Goal: Information Seeking & Learning: Check status

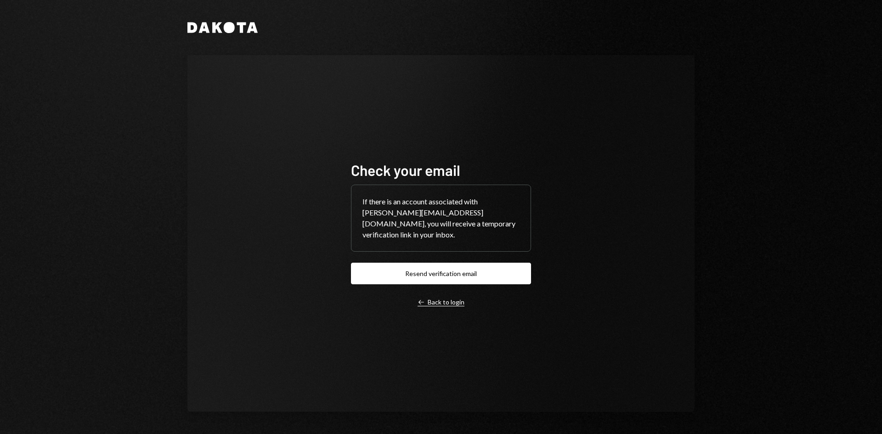
click at [451, 301] on div "Left Arrow Back to login" at bounding box center [441, 302] width 47 height 8
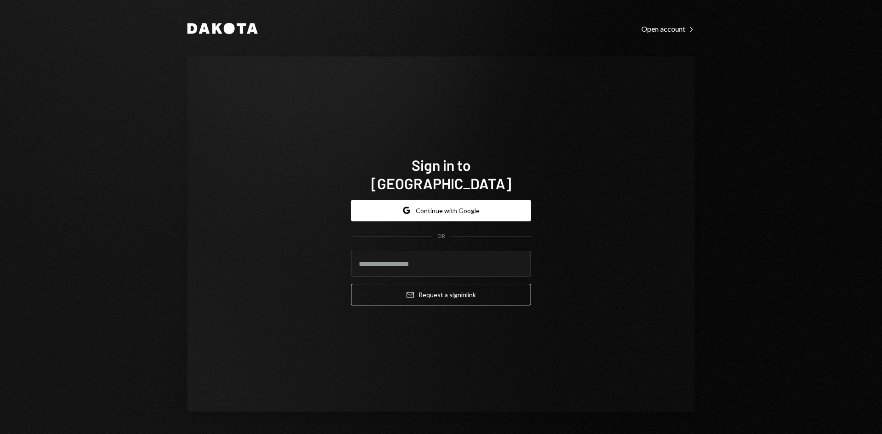
type input "**********"
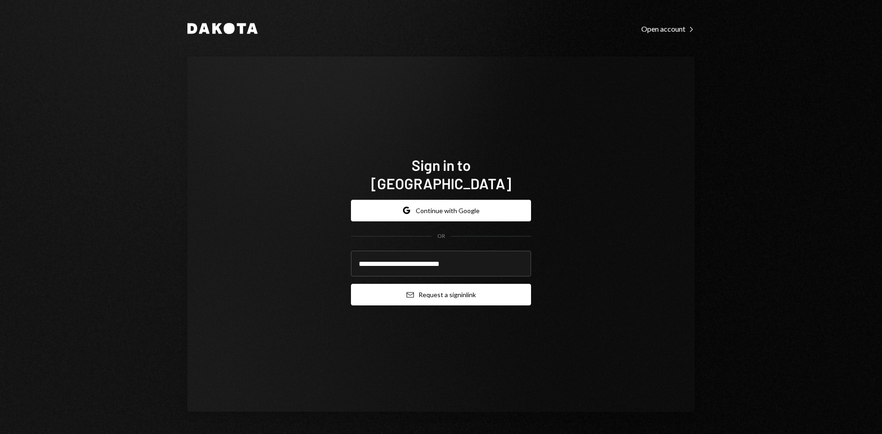
click at [435, 287] on button "Email Request a sign in link" at bounding box center [441, 295] width 180 height 22
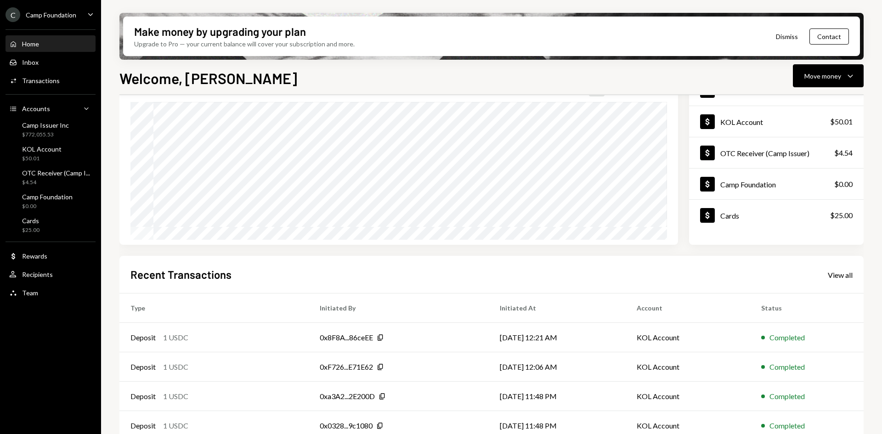
scroll to position [92, 0]
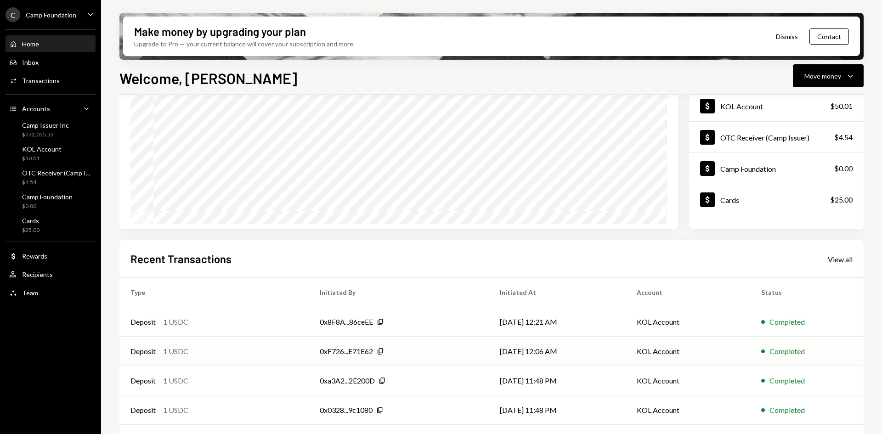
click at [351, 350] on div "0xF726...E71E62" at bounding box center [346, 351] width 53 height 11
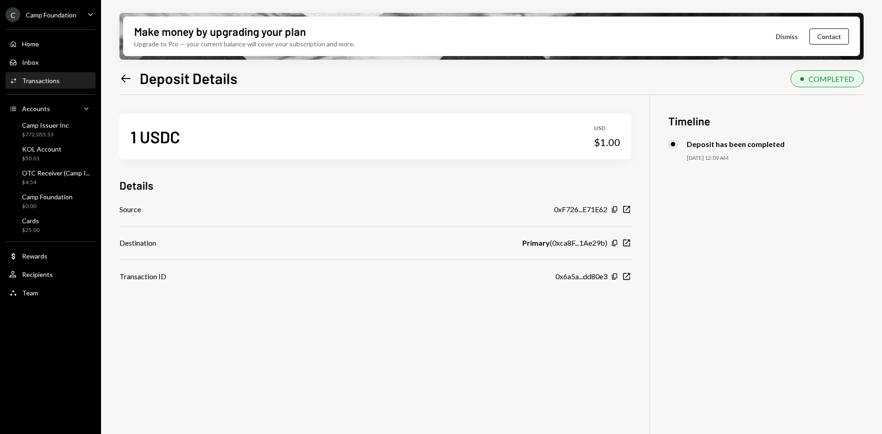
click at [125, 77] on icon "Left Arrow" at bounding box center [125, 78] width 13 height 13
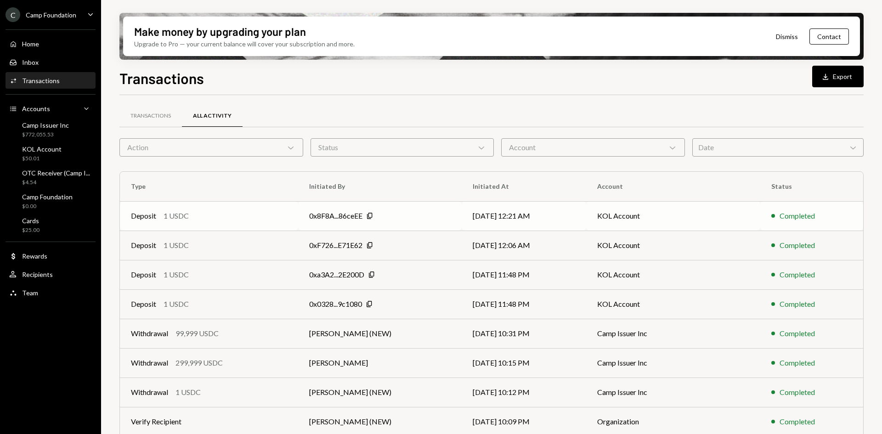
click at [298, 224] on td "Deposit 1 USDC" at bounding box center [209, 215] width 178 height 29
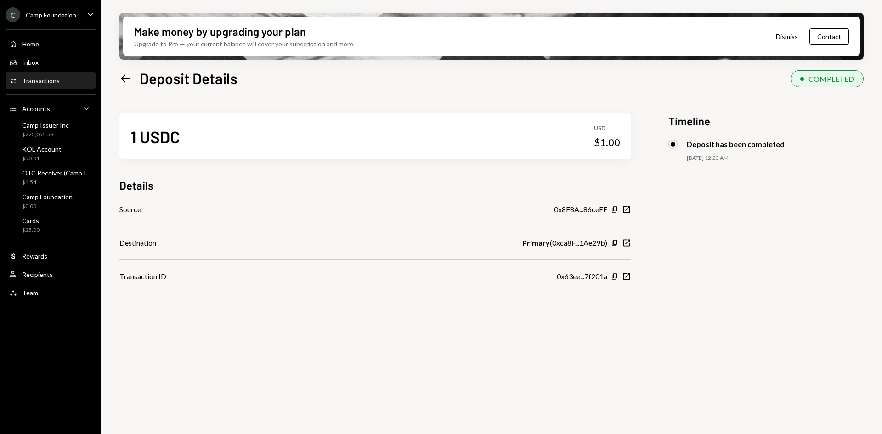
click at [126, 79] on icon "Left Arrow" at bounding box center [125, 78] width 13 height 13
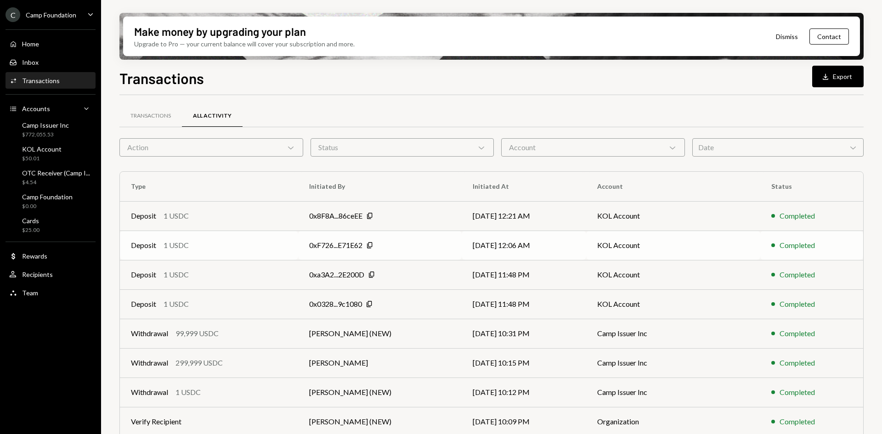
click at [298, 245] on td "Deposit 1 USDC" at bounding box center [209, 245] width 178 height 29
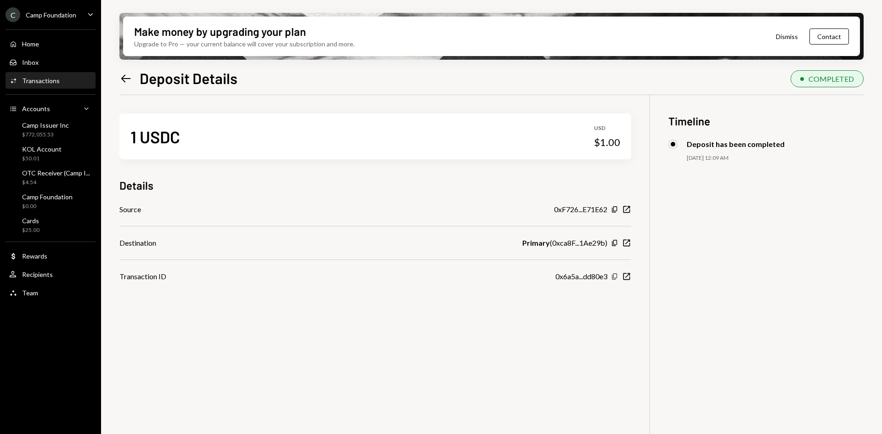
click at [615, 276] on icon "Copy" at bounding box center [614, 276] width 7 height 7
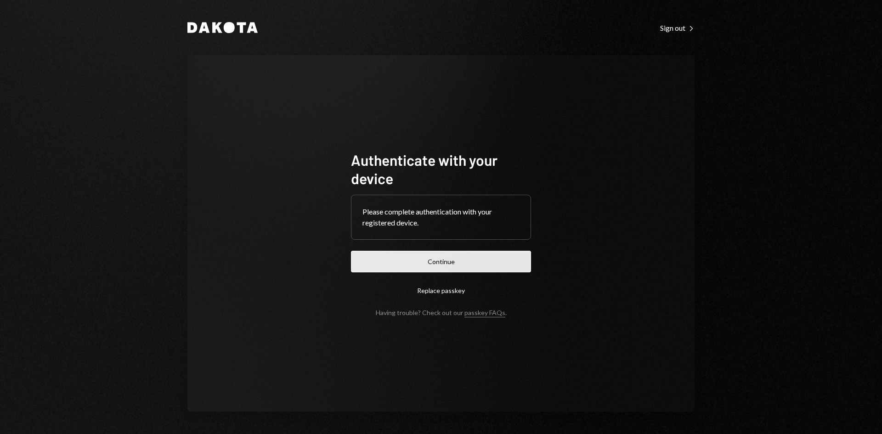
click at [504, 258] on button "Continue" at bounding box center [441, 262] width 180 height 22
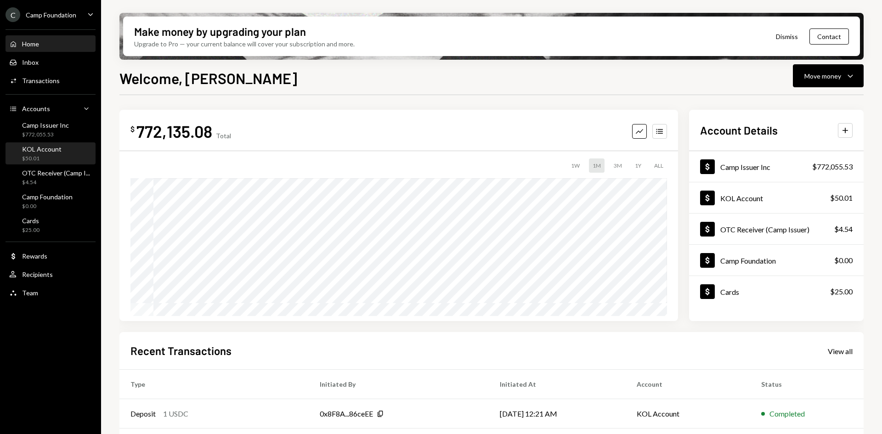
click at [55, 154] on div "KOL Account $50.01" at bounding box center [42, 153] width 40 height 17
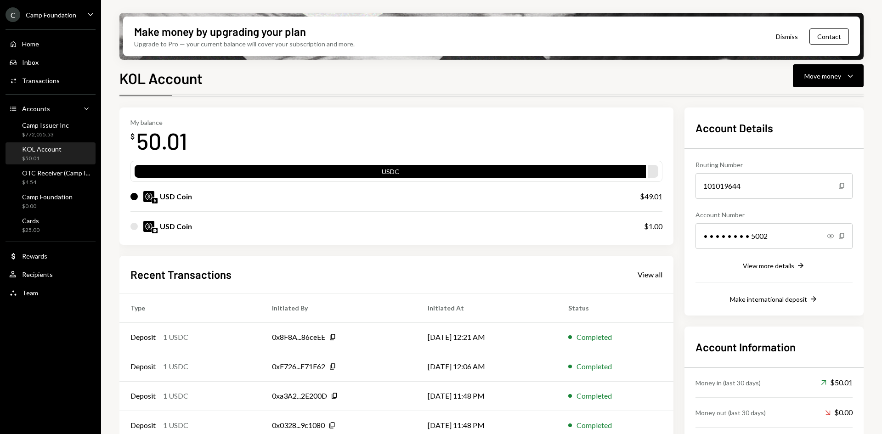
scroll to position [74, 0]
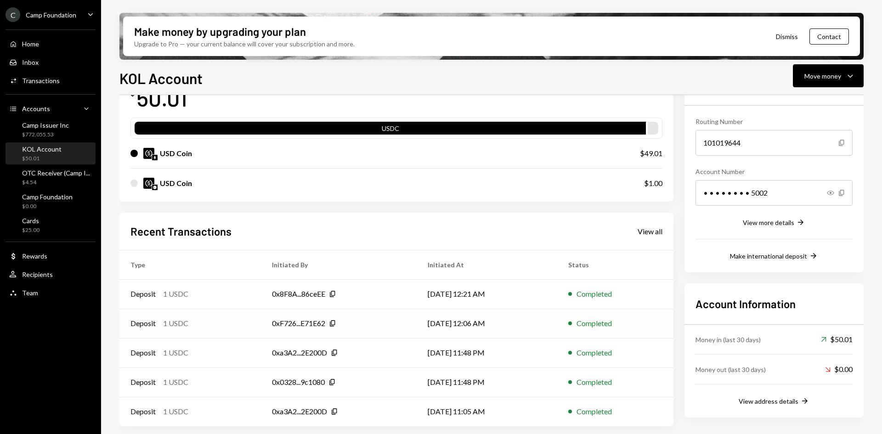
click at [235, 326] on div "Deposit 1 USDC" at bounding box center [189, 323] width 119 height 11
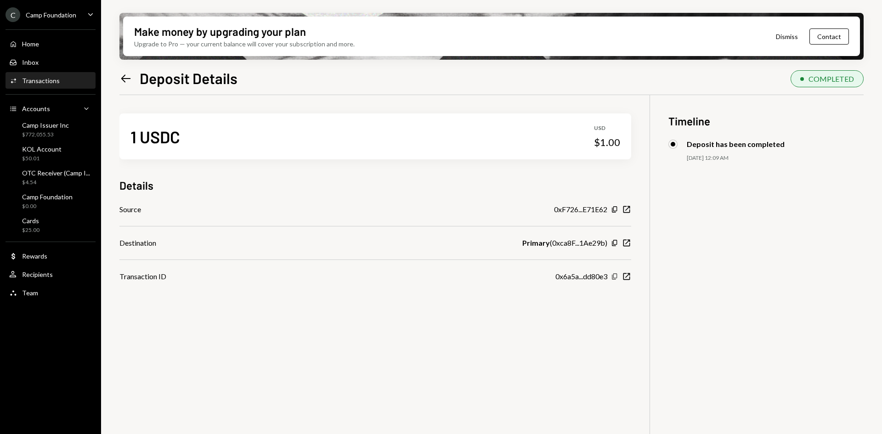
click at [614, 276] on icon "Copy" at bounding box center [614, 276] width 7 height 7
click at [57, 149] on div "KOL Account" at bounding box center [42, 149] width 40 height 8
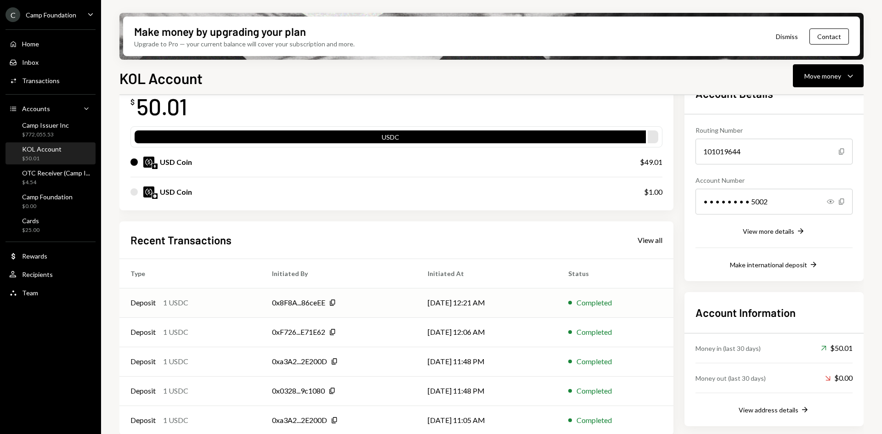
scroll to position [74, 0]
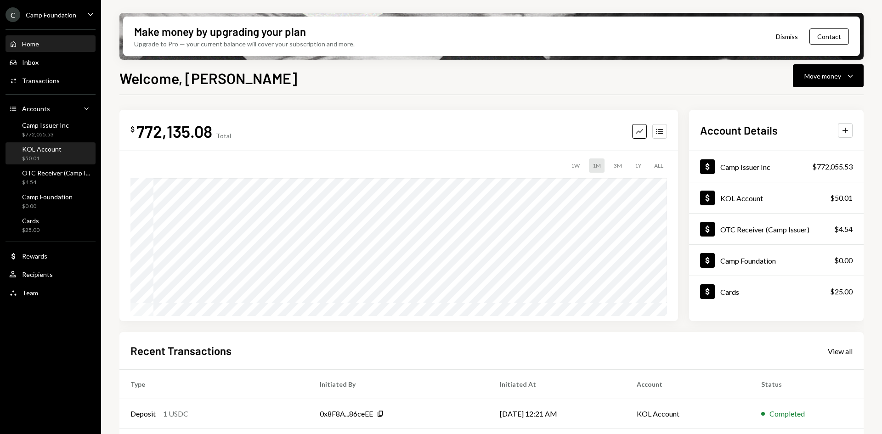
click at [47, 158] on div "$50.01" at bounding box center [42, 159] width 40 height 8
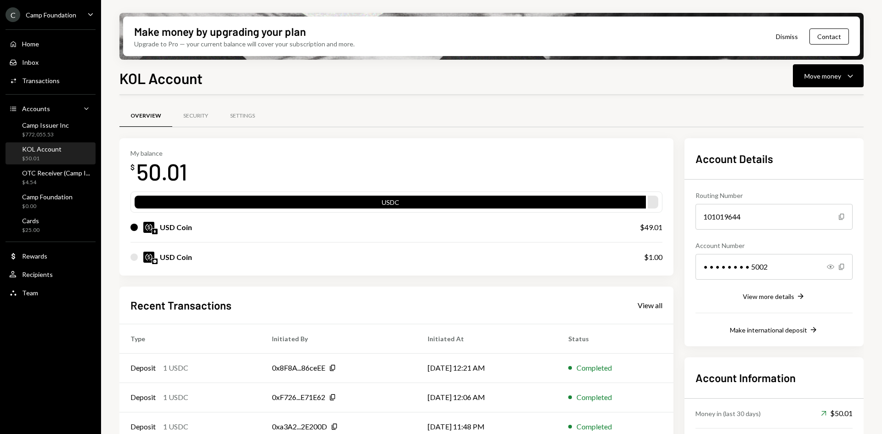
scroll to position [46, 0]
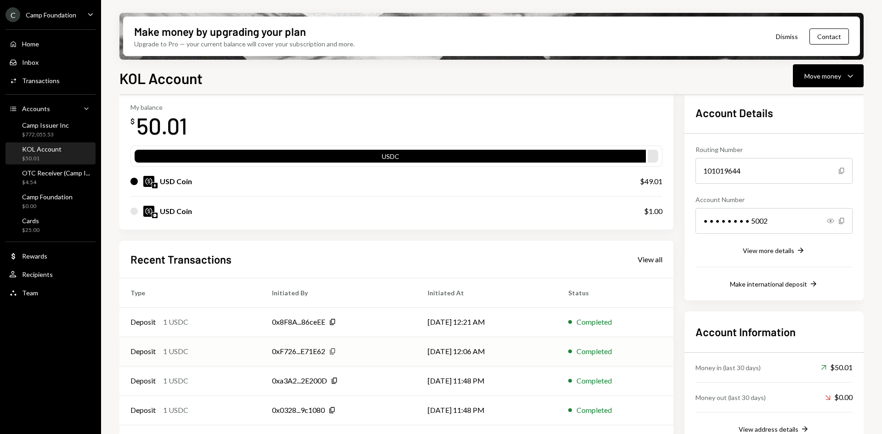
click at [334, 353] on icon "Copy" at bounding box center [332, 351] width 7 height 7
click at [284, 354] on div "0xF726...E71E62" at bounding box center [298, 351] width 53 height 11
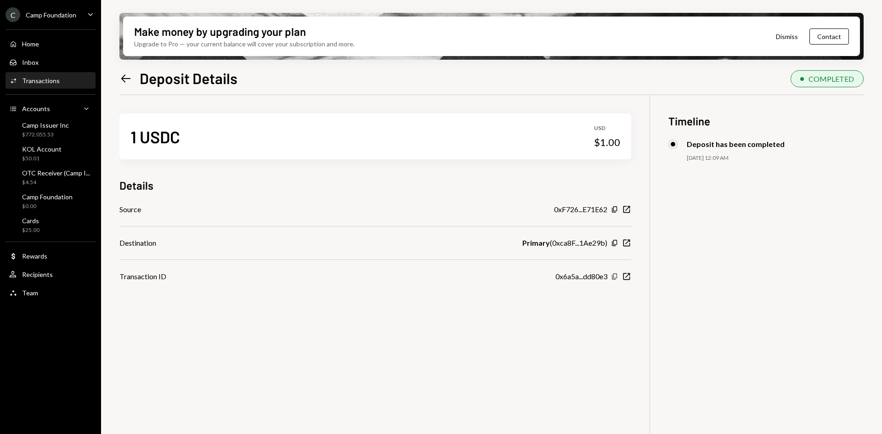
click at [615, 276] on icon "Copy" at bounding box center [614, 276] width 7 height 7
click at [122, 77] on icon "Left Arrow" at bounding box center [125, 78] width 13 height 13
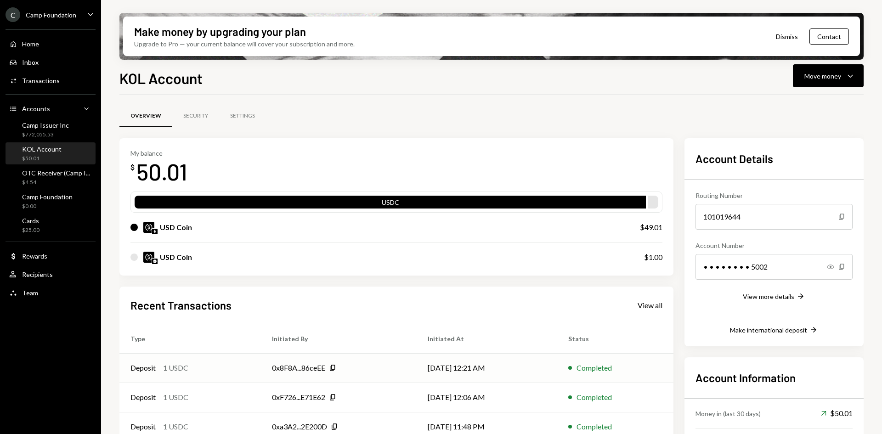
click at [261, 368] on td "0x8F8A...86ceEE Copy" at bounding box center [339, 367] width 156 height 29
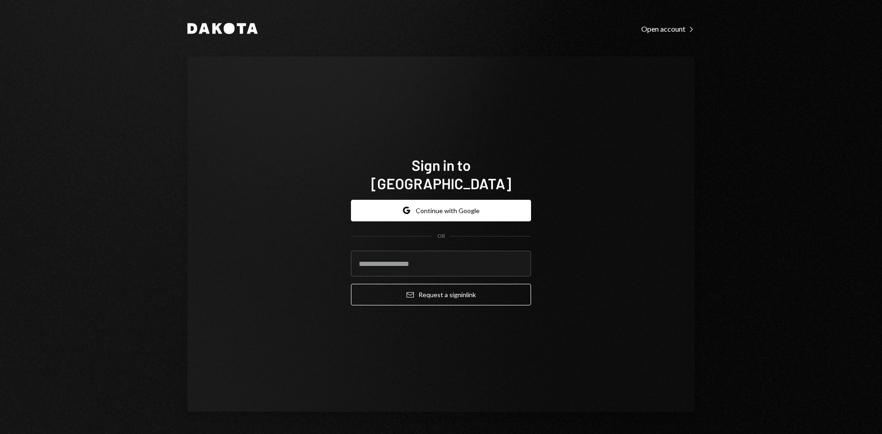
type input "**********"
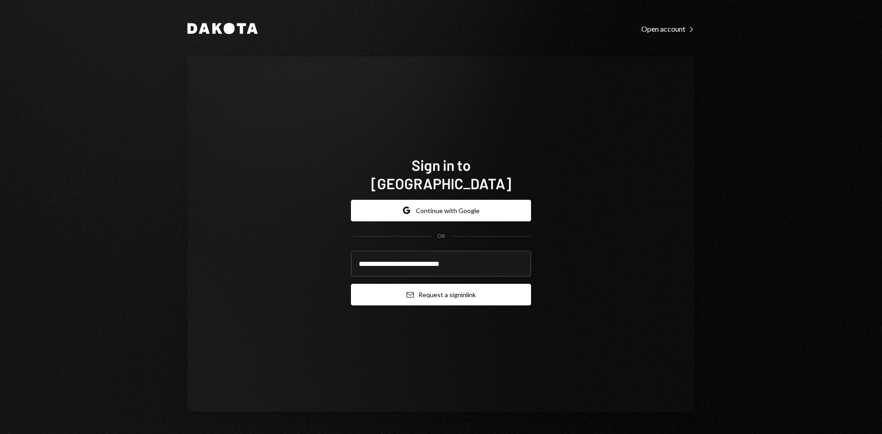
click at [451, 289] on button "Email Request a sign in link" at bounding box center [441, 295] width 180 height 22
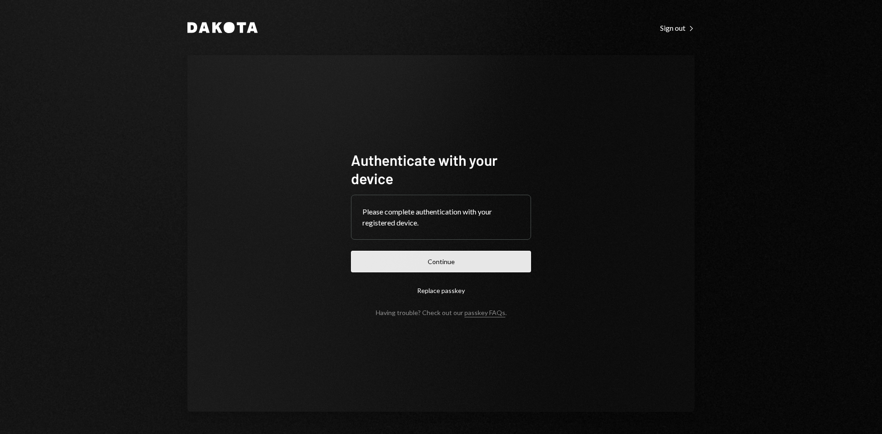
click at [471, 262] on button "Continue" at bounding box center [441, 262] width 180 height 22
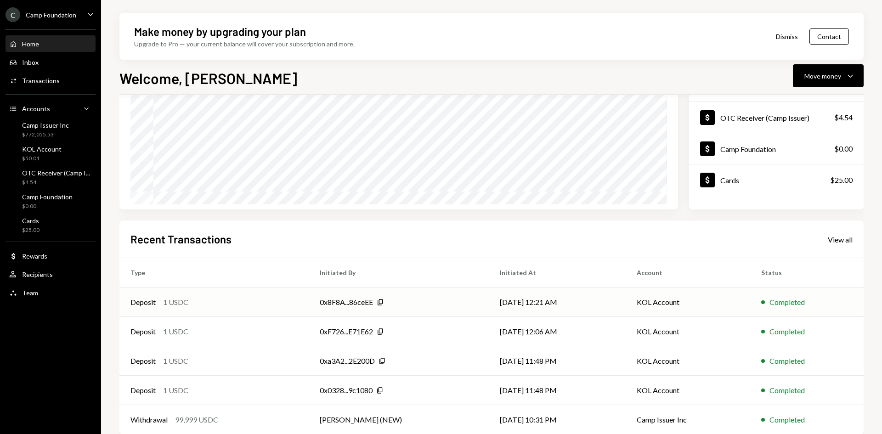
scroll to position [120, 0]
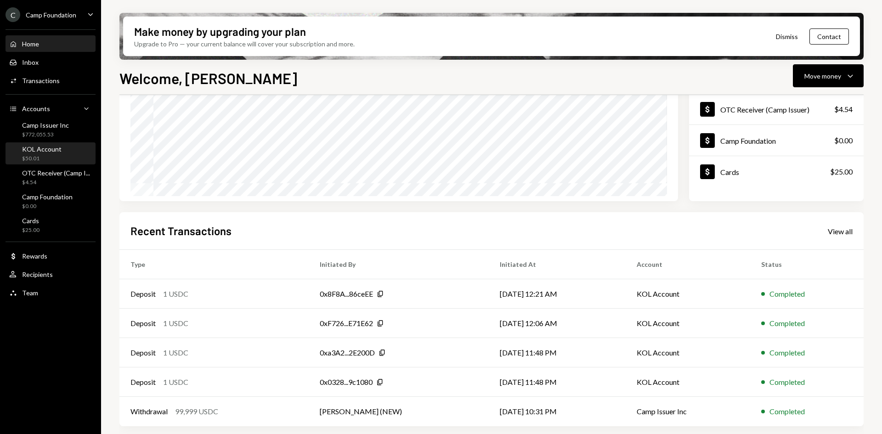
click at [47, 152] on div "KOL Account" at bounding box center [42, 149] width 40 height 8
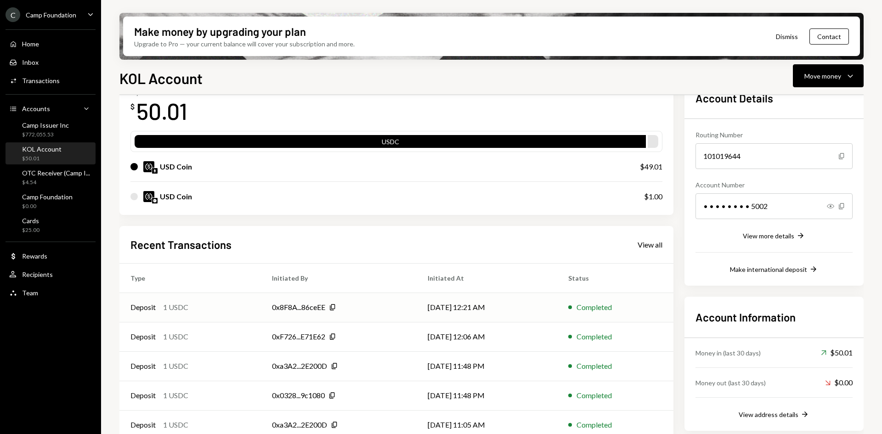
scroll to position [74, 0]
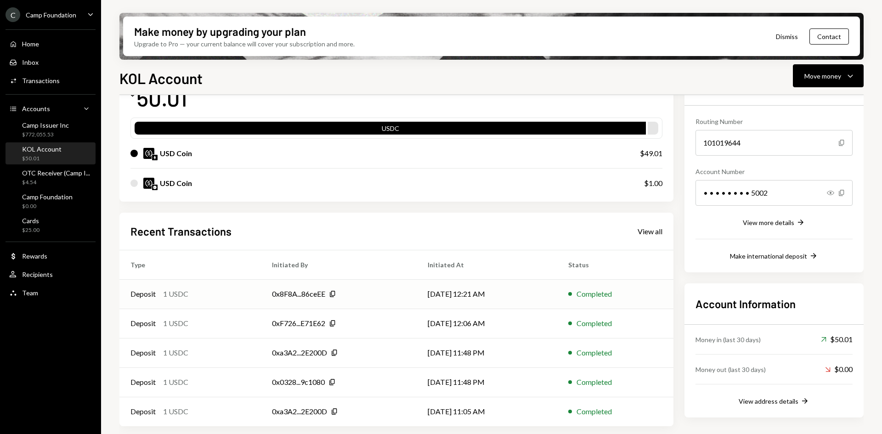
click at [245, 296] on div "Deposit 1 USDC" at bounding box center [189, 294] width 119 height 11
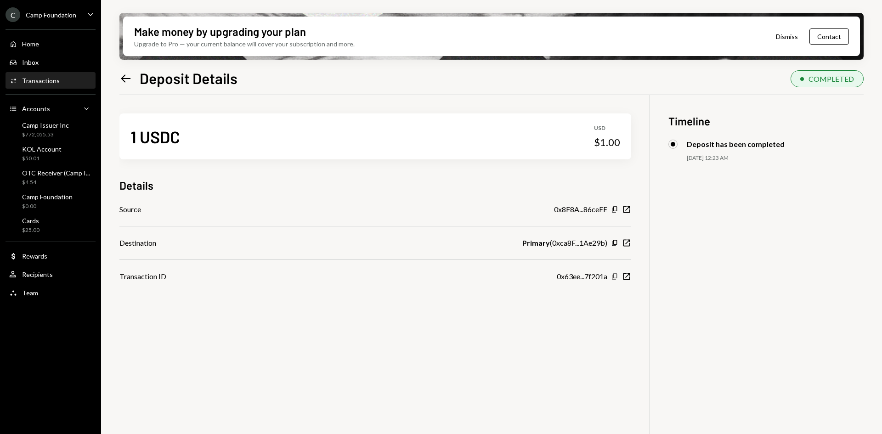
click at [611, 277] on icon "Copy" at bounding box center [614, 276] width 7 height 7
click at [614, 211] on icon "Copy" at bounding box center [614, 209] width 7 height 7
click at [126, 79] on icon at bounding box center [126, 78] width 10 height 8
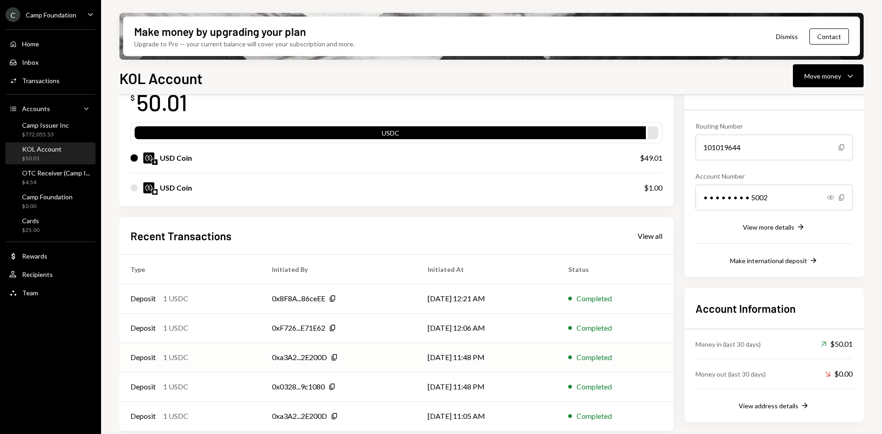
scroll to position [74, 0]
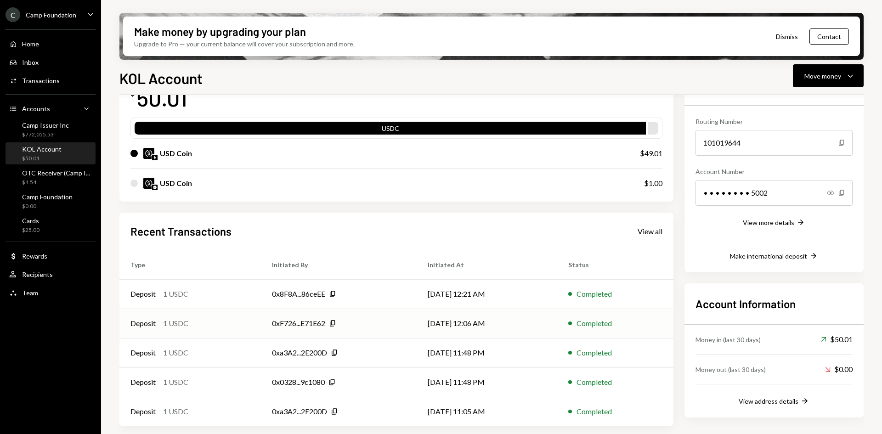
click at [196, 326] on div "Deposit 1 USDC" at bounding box center [189, 323] width 119 height 11
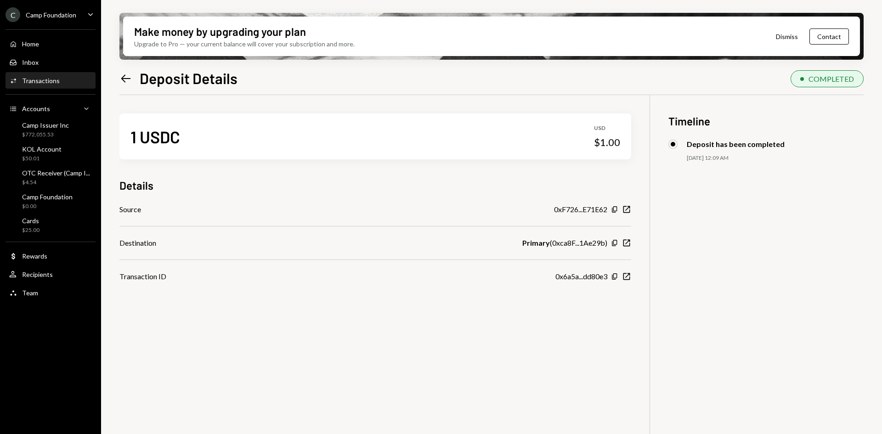
click at [129, 78] on icon "Left Arrow" at bounding box center [125, 78] width 13 height 13
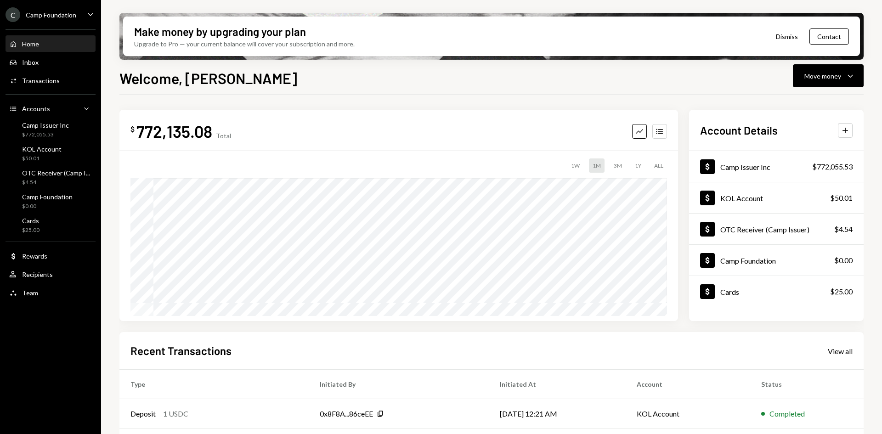
click at [89, 14] on icon "Caret Down" at bounding box center [90, 14] width 10 height 10
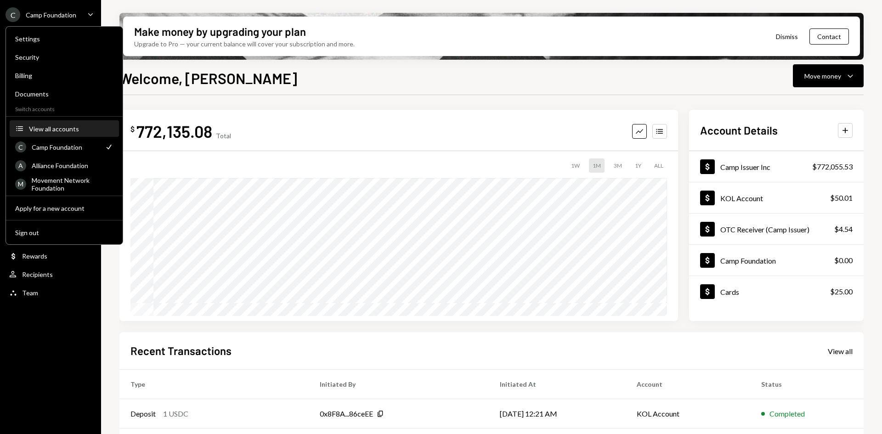
click at [63, 132] on div "View all accounts" at bounding box center [71, 129] width 85 height 8
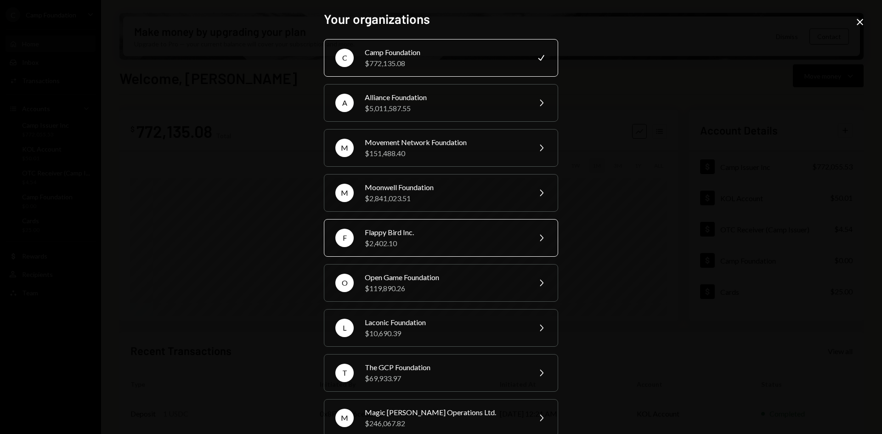
click at [425, 240] on div "$2,402.10" at bounding box center [445, 243] width 160 height 11
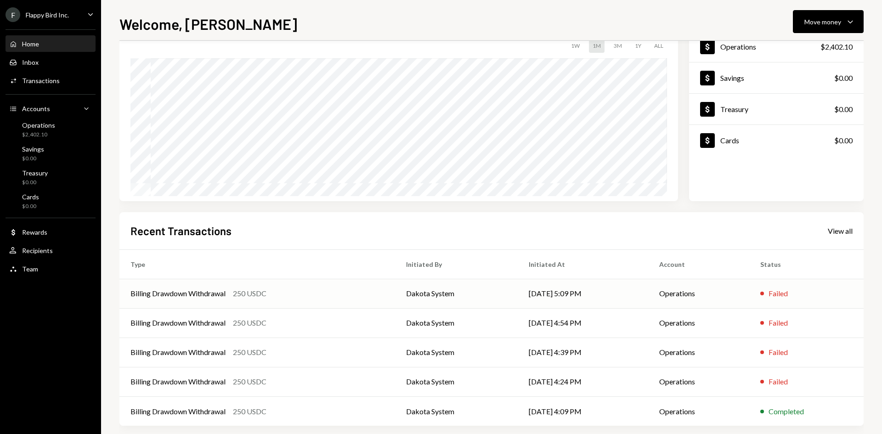
scroll to position [76, 0]
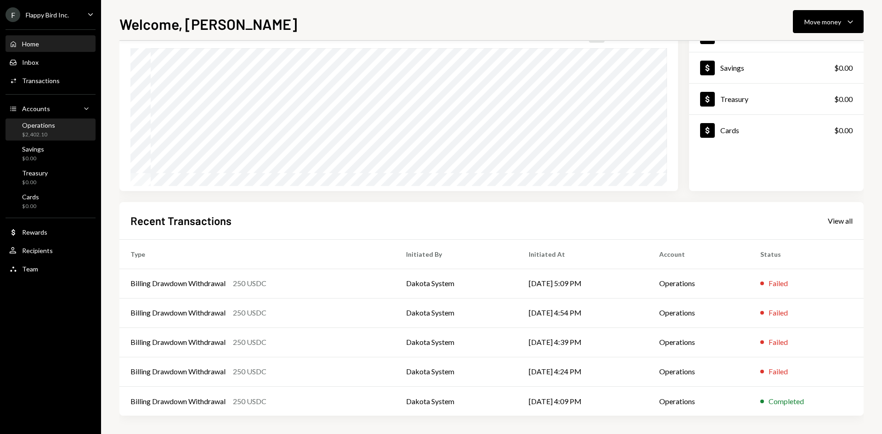
click at [53, 131] on div "$2,402.10" at bounding box center [38, 135] width 33 height 8
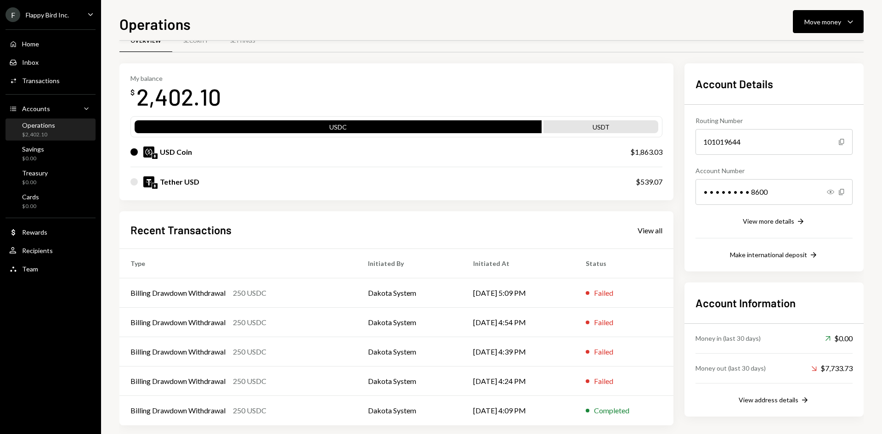
scroll to position [30, 0]
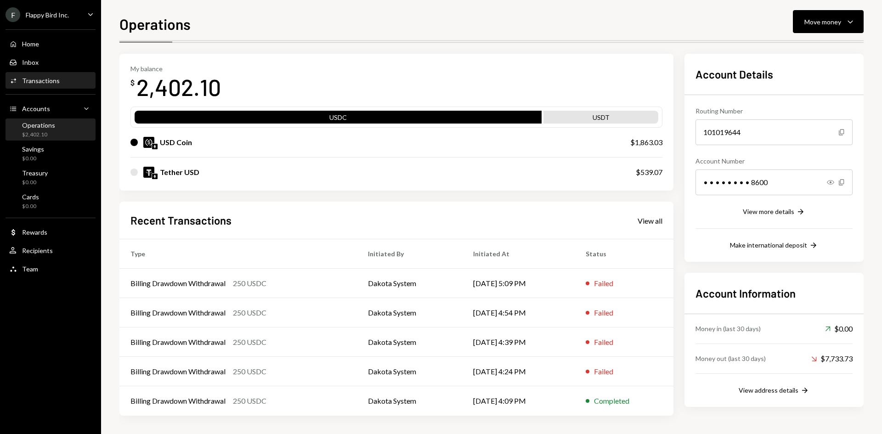
click at [64, 82] on div "Activities Transactions" at bounding box center [50, 81] width 83 height 8
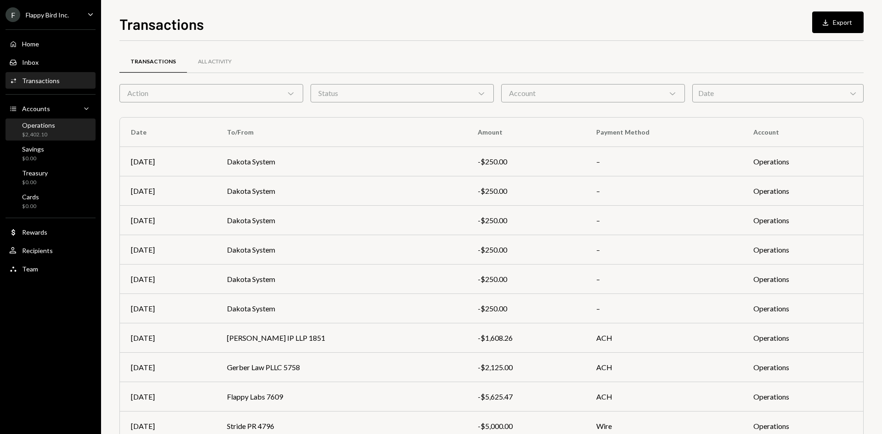
click at [54, 133] on div "$2,402.10" at bounding box center [38, 135] width 33 height 8
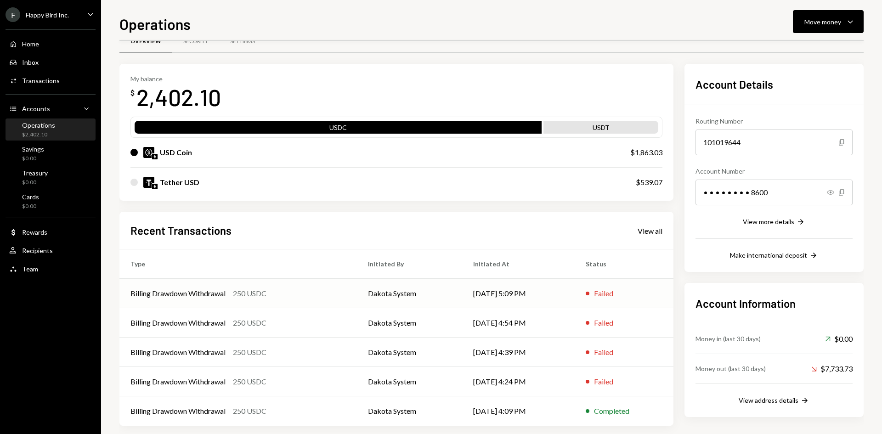
scroll to position [30, 0]
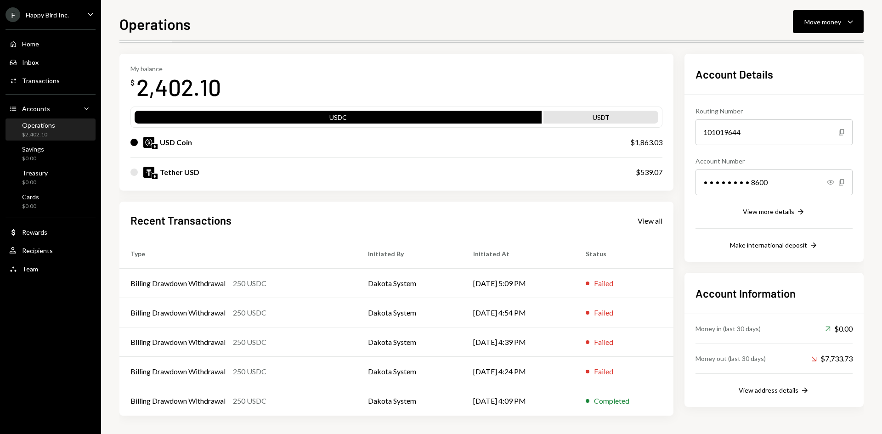
click at [58, 131] on div "Operations $2,402.10" at bounding box center [50, 129] width 83 height 17
click at [51, 85] on div "Activities Transactions" at bounding box center [50, 81] width 83 height 16
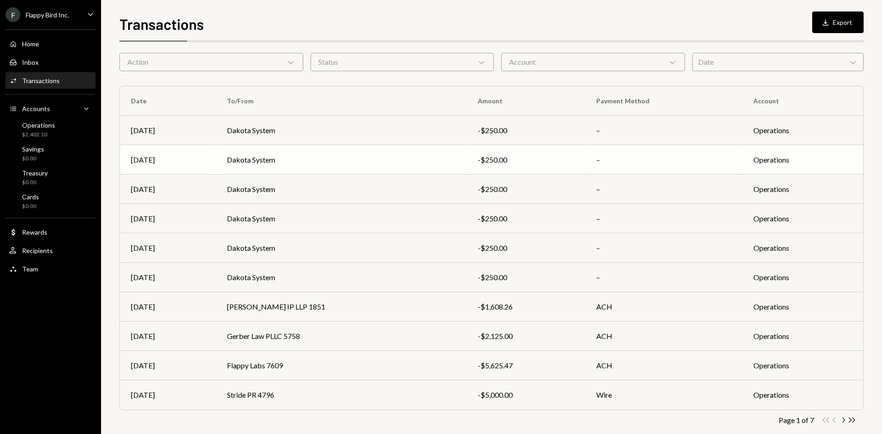
scroll to position [45, 0]
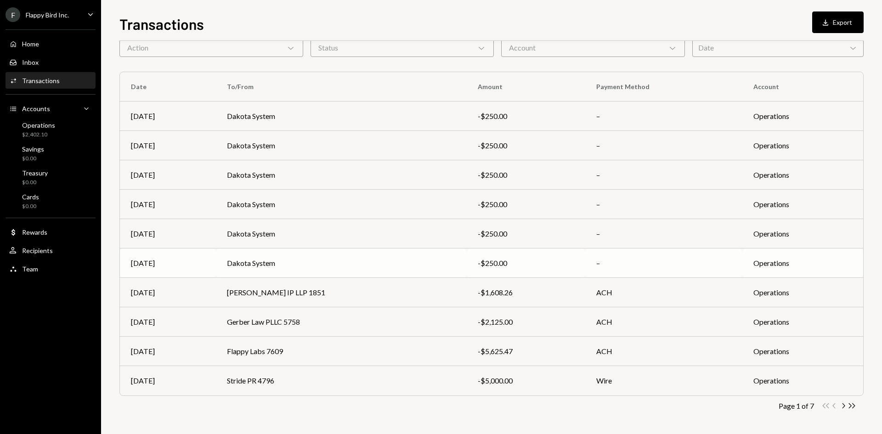
click at [316, 265] on td "Dakota System" at bounding box center [341, 263] width 251 height 29
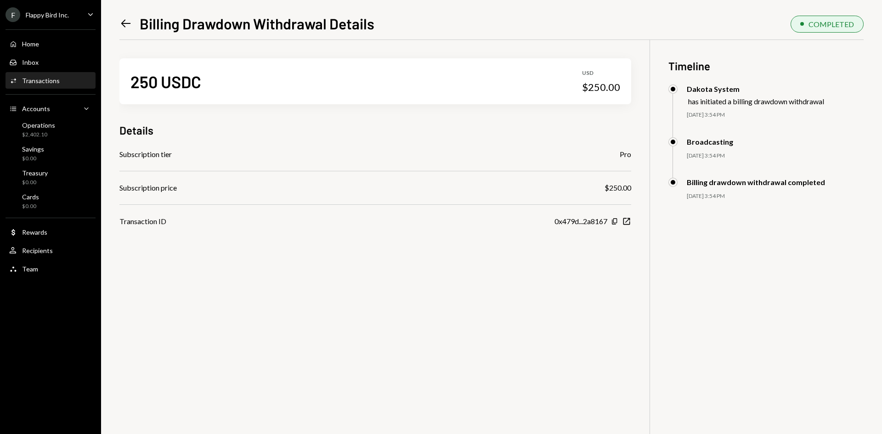
click at [127, 24] on icon at bounding box center [126, 24] width 10 height 8
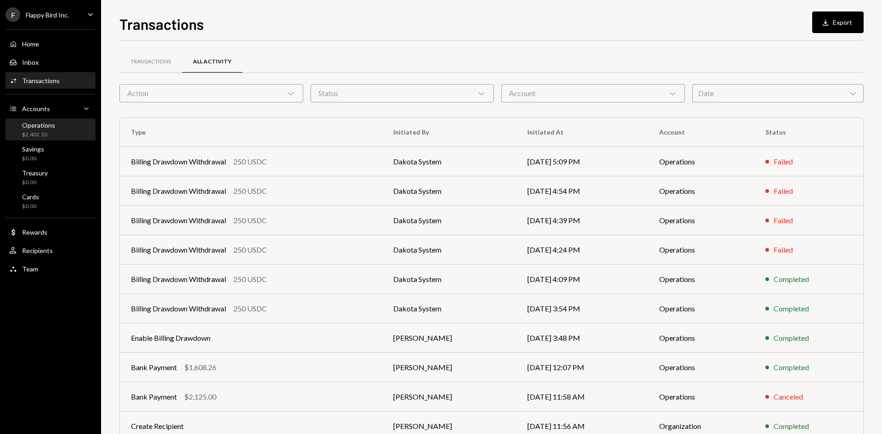
click at [35, 125] on div "Operations" at bounding box center [38, 125] width 33 height 8
